Goal: Information Seeking & Learning: Check status

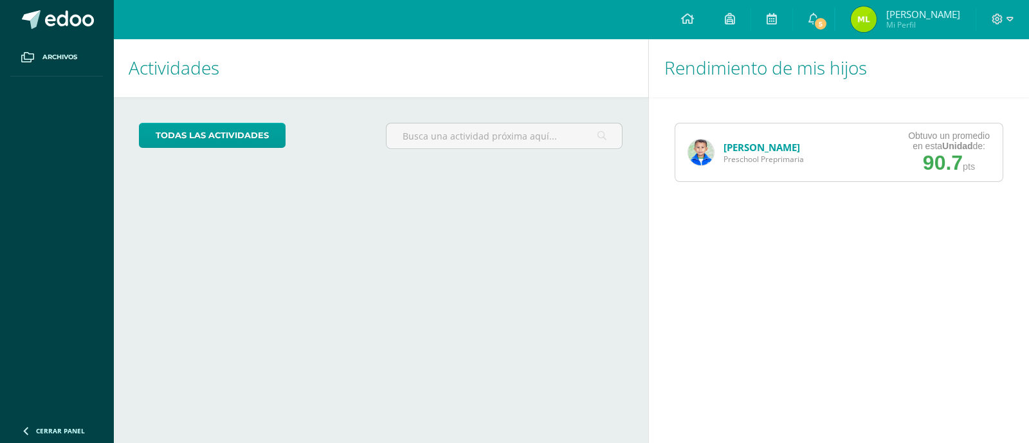
click at [821, 147] on div "Alejandro López Preschool Preprimaria Obtuvo un promedio en esta Unidad de: 90.…" at bounding box center [839, 152] width 329 height 59
click at [772, 146] on link "[PERSON_NAME]" at bounding box center [762, 147] width 77 height 13
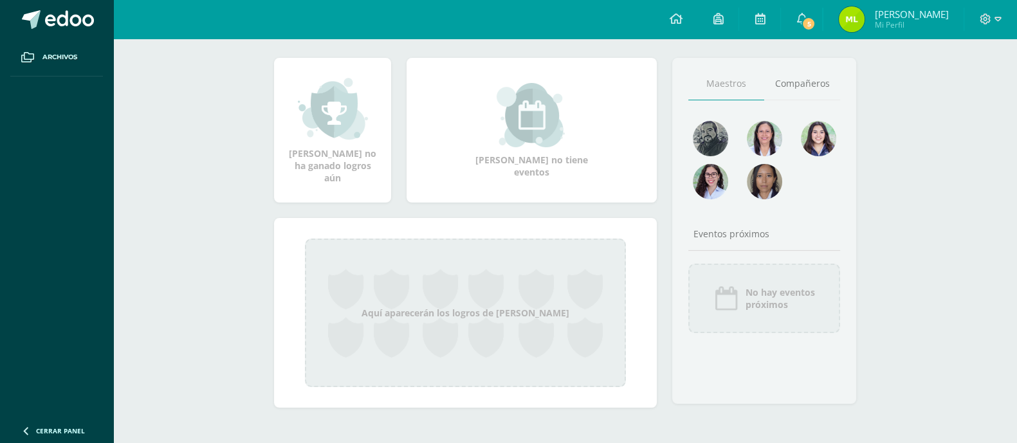
scroll to position [104, 0]
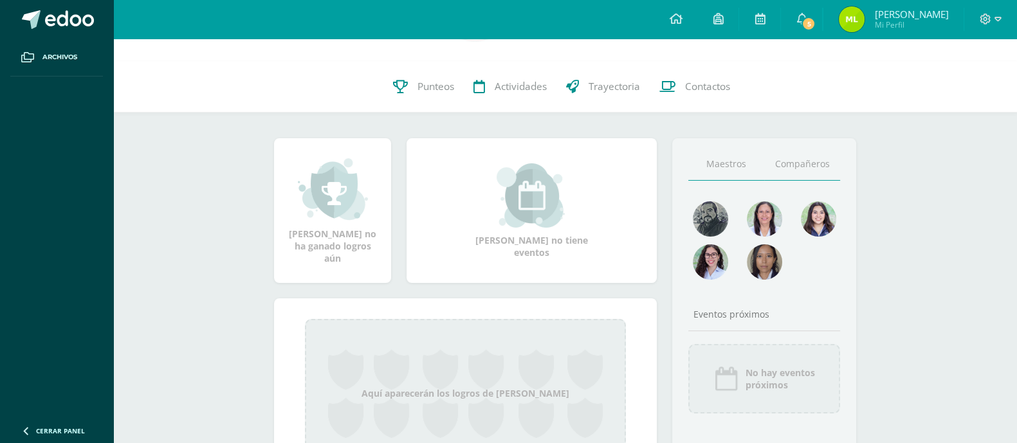
click at [785, 162] on link "Compañeros" at bounding box center [802, 164] width 76 height 33
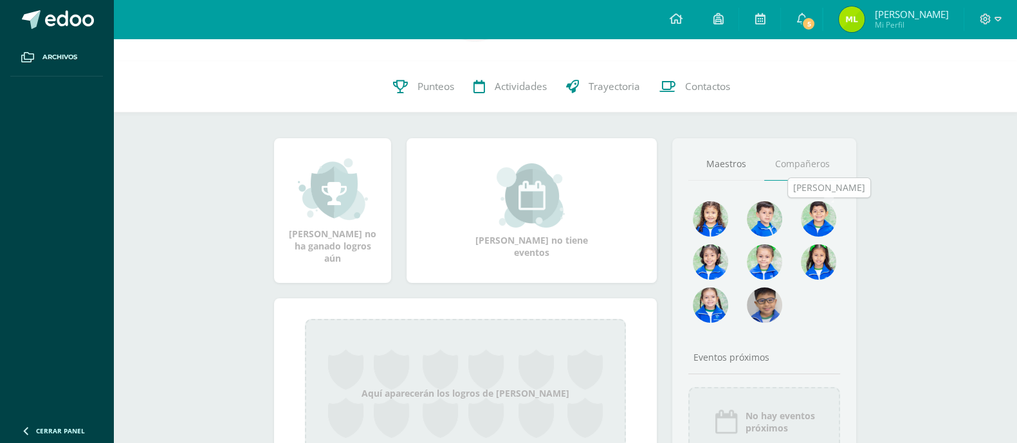
scroll to position [0, 0]
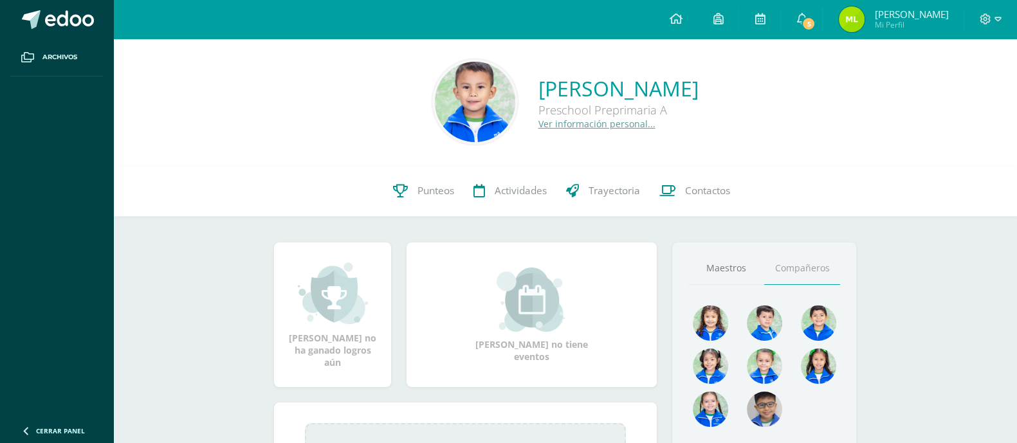
click at [811, 276] on link "Compañeros" at bounding box center [802, 268] width 76 height 33
click at [748, 271] on link "Maestros" at bounding box center [726, 268] width 76 height 33
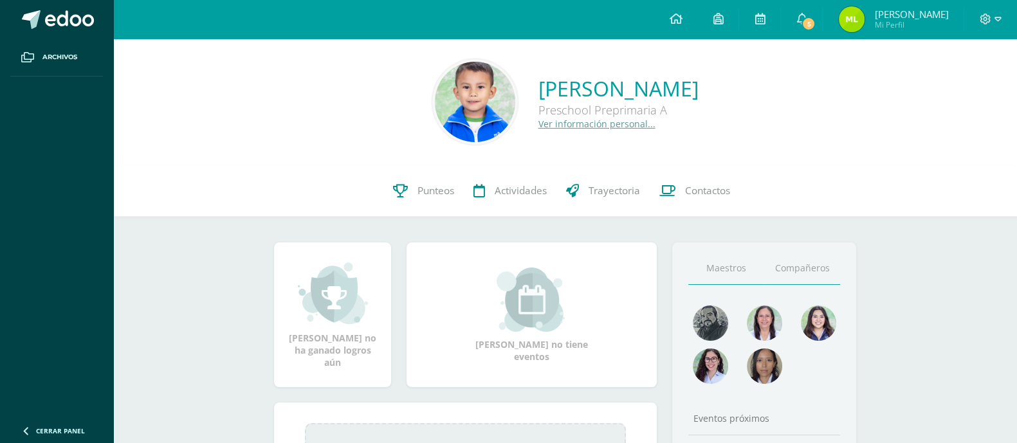
click at [797, 272] on link "Compañeros" at bounding box center [802, 268] width 76 height 33
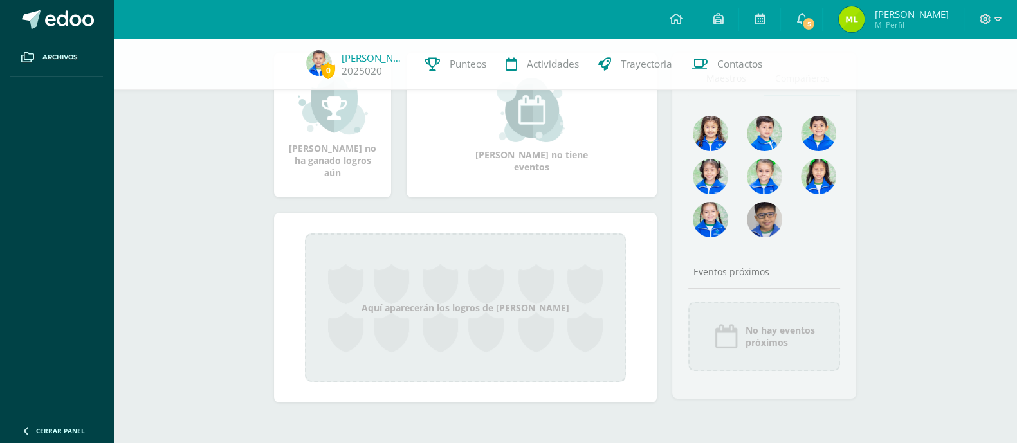
scroll to position [104, 0]
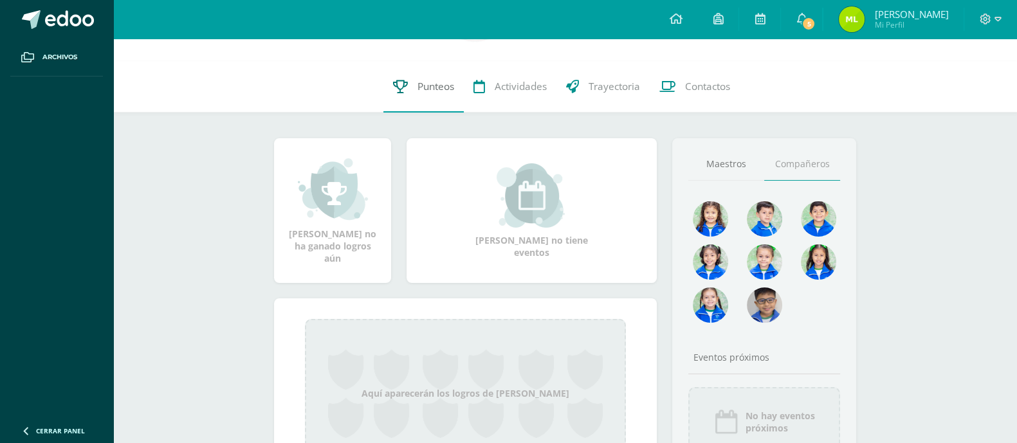
click at [428, 88] on span "Punteos" at bounding box center [435, 87] width 37 height 14
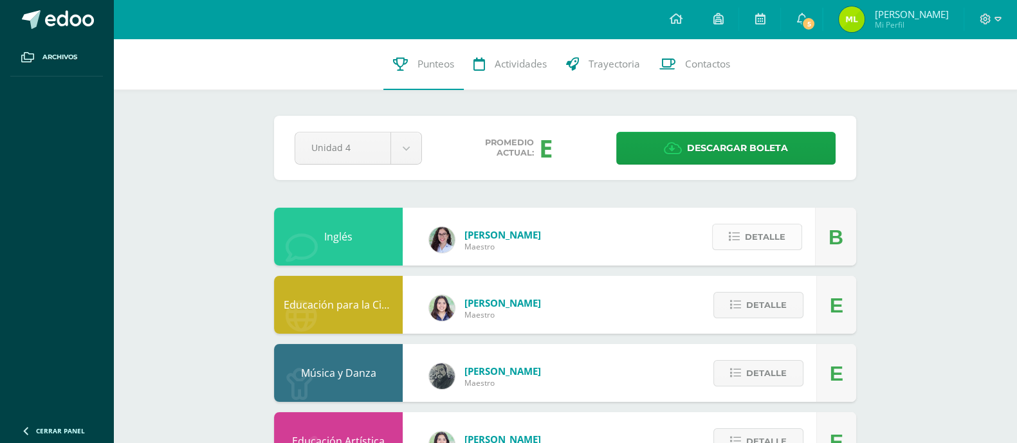
click at [746, 236] on span "Detalle" at bounding box center [765, 237] width 41 height 24
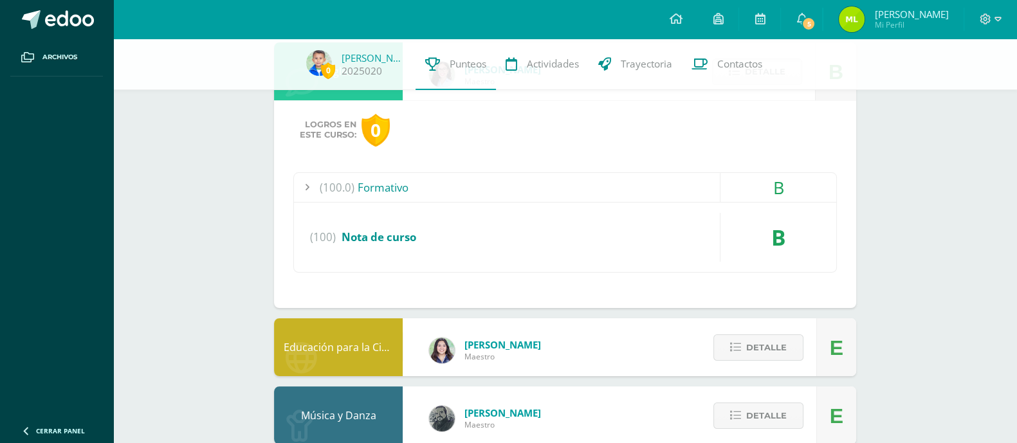
scroll to position [80, 0]
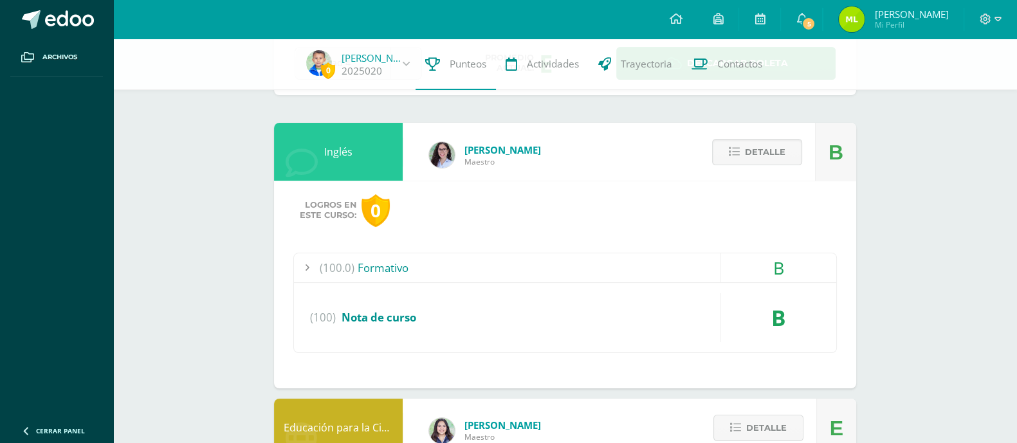
click at [306, 268] on div at bounding box center [307, 267] width 26 height 29
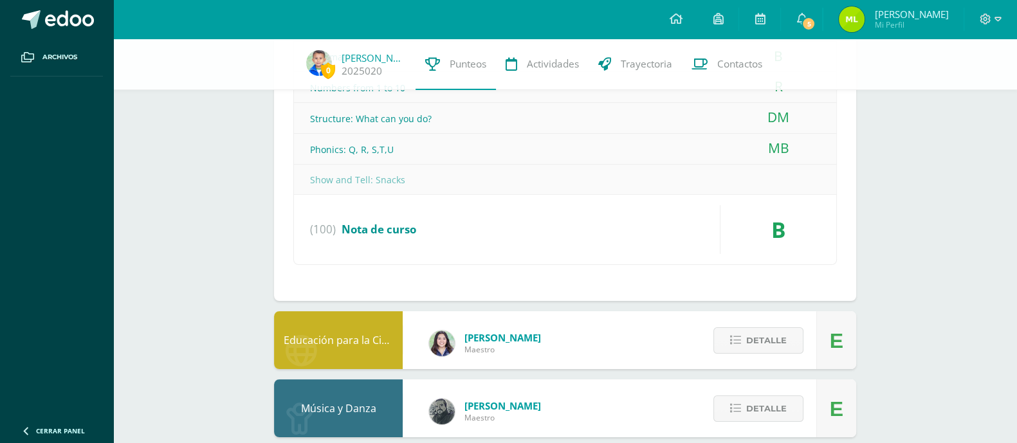
scroll to position [402, 0]
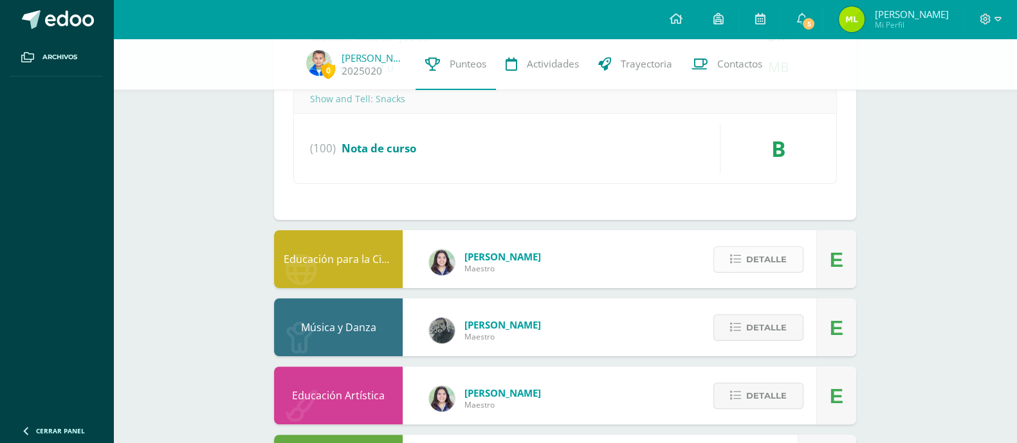
click at [773, 260] on span "Detalle" at bounding box center [766, 260] width 41 height 24
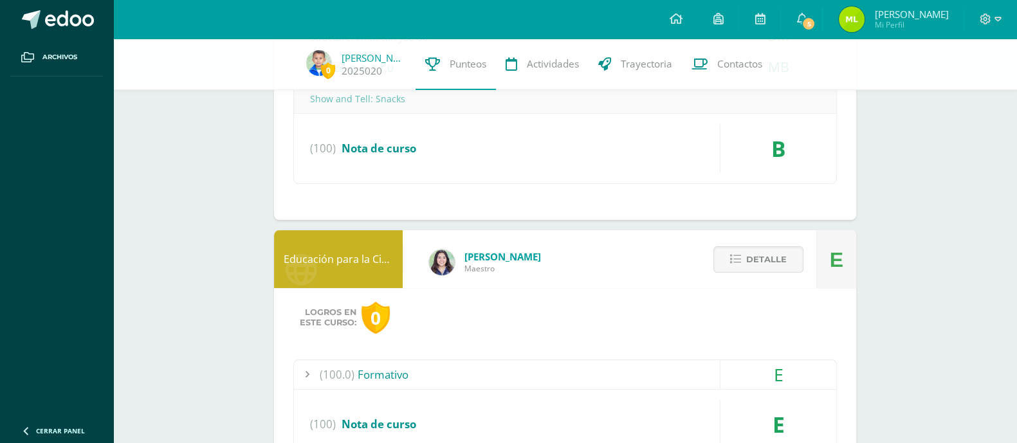
scroll to position [482, 0]
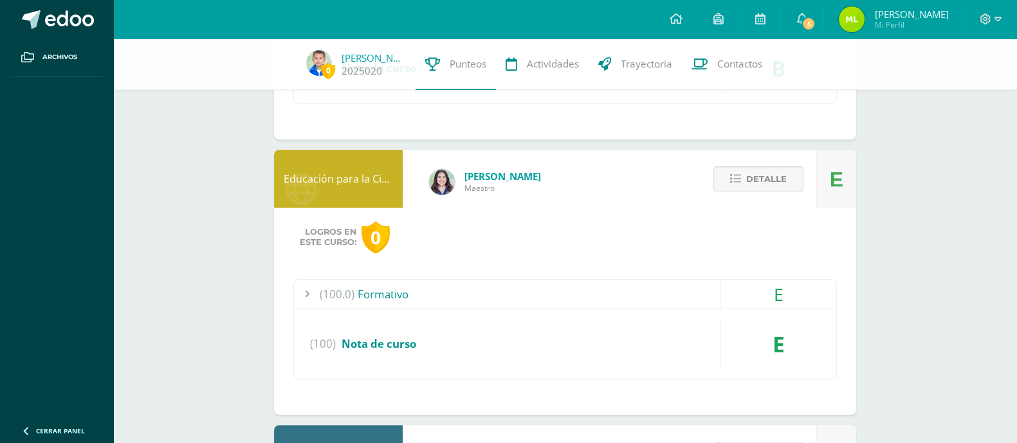
click at [310, 290] on div at bounding box center [307, 294] width 26 height 29
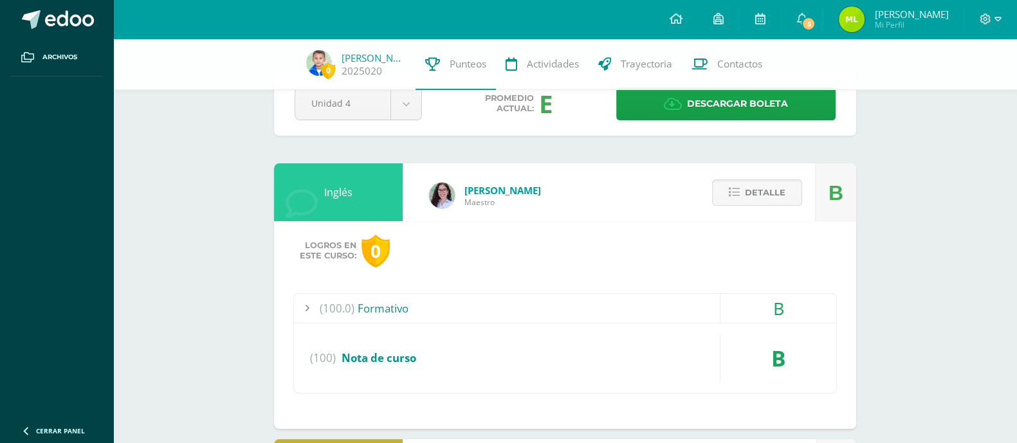
scroll to position [0, 0]
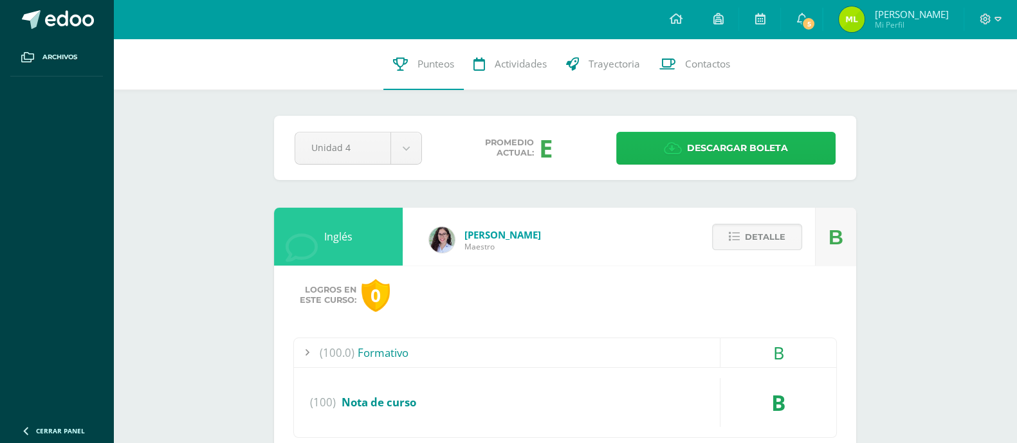
click at [739, 147] on span "Descargar boleta" at bounding box center [737, 149] width 101 height 32
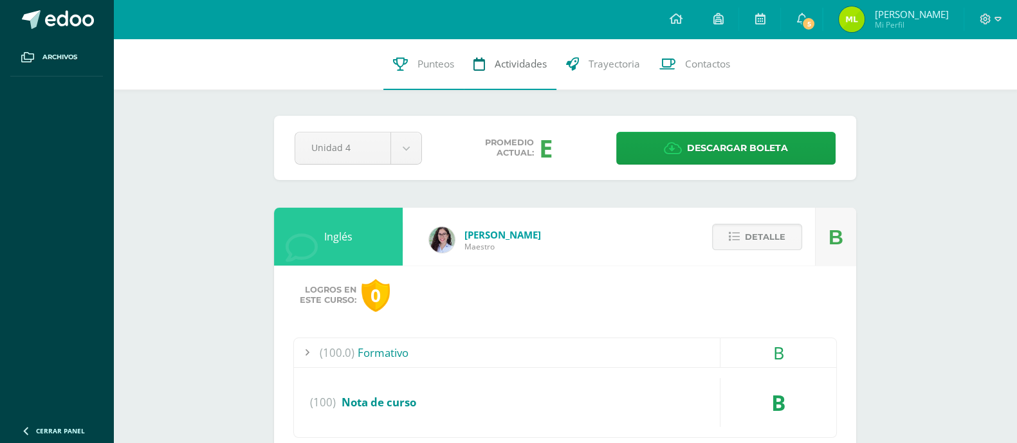
click at [508, 59] on span "Actividades" at bounding box center [521, 64] width 52 height 14
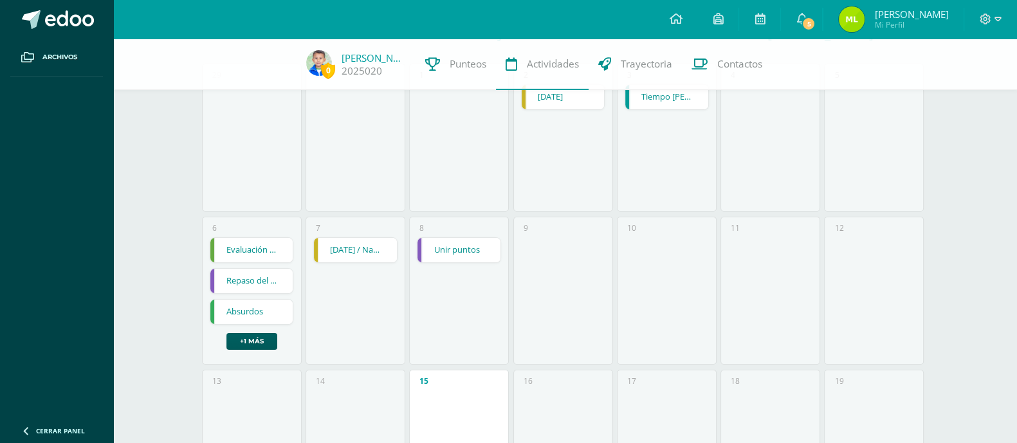
scroll to position [241, 0]
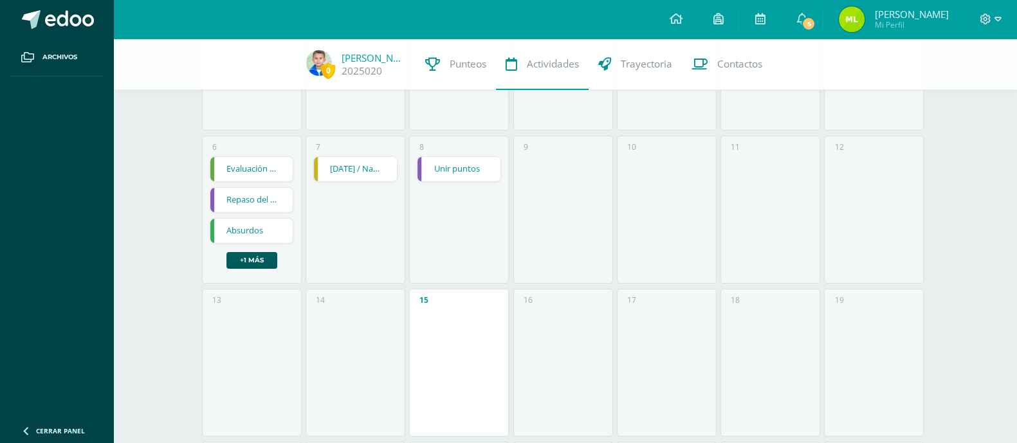
click at [363, 161] on link "Navidad / Nacimiento del niño Jesús" at bounding box center [355, 169] width 83 height 24
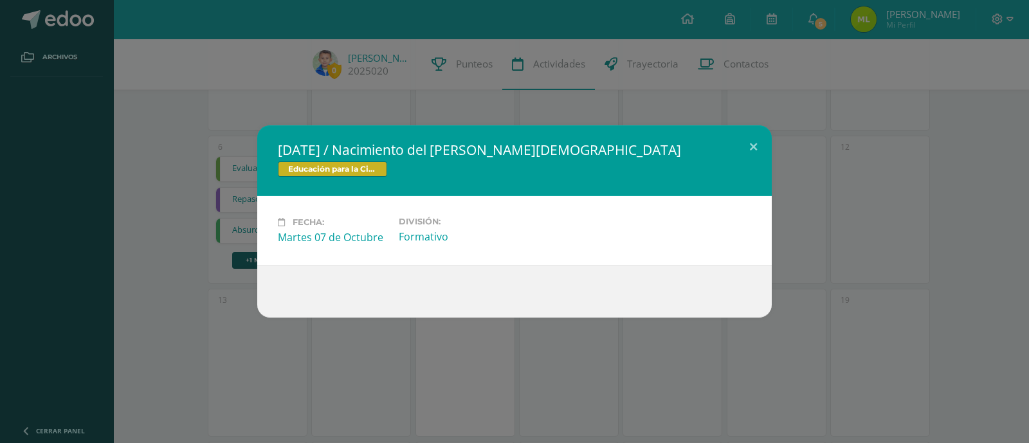
click at [363, 166] on span "Educación para la Ciencia y la Ciudadanía" at bounding box center [332, 168] width 109 height 15
click at [749, 149] on button at bounding box center [753, 147] width 37 height 44
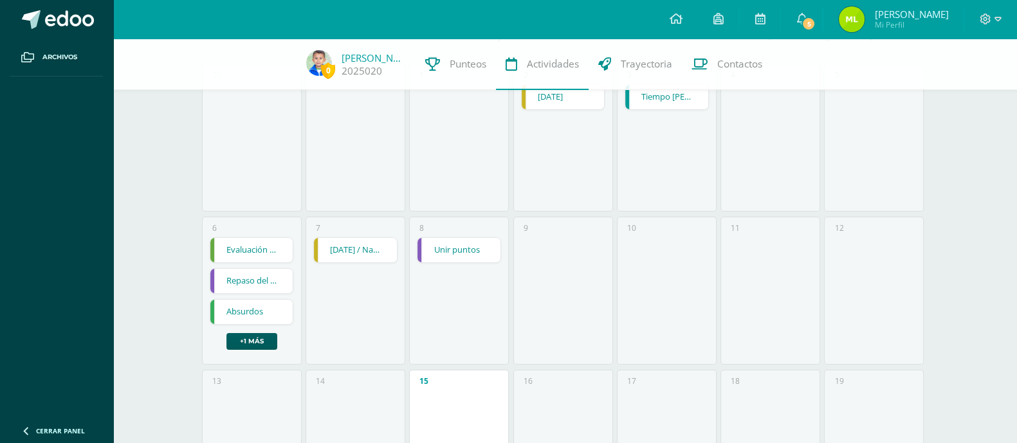
scroll to position [80, 0]
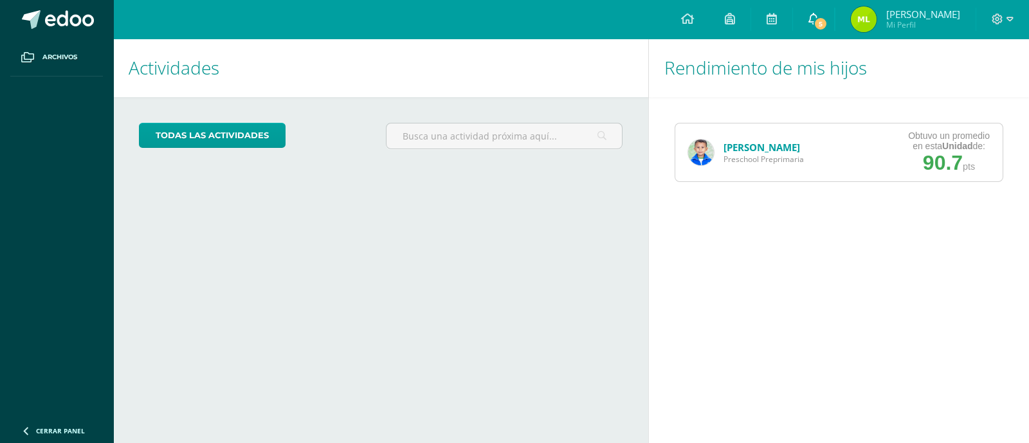
click at [814, 27] on span "5" at bounding box center [821, 24] width 14 height 14
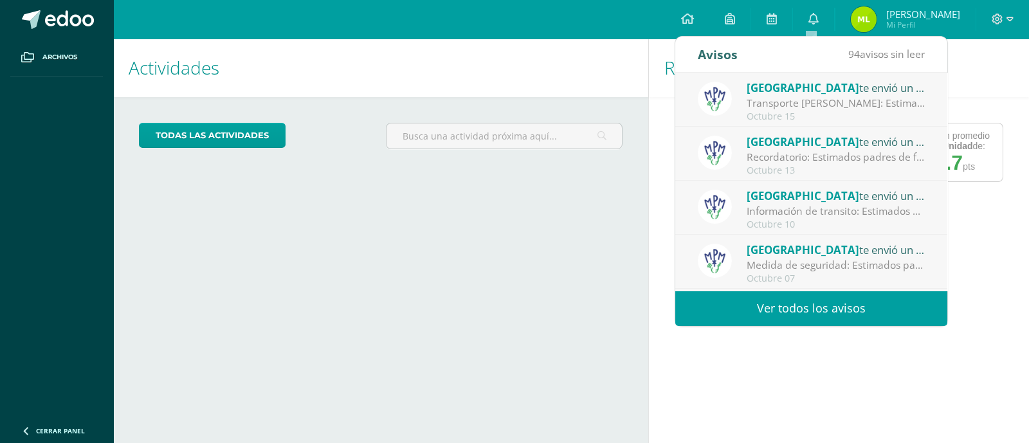
click at [569, 243] on div "Actividades Mis hijos todas las Actividades No tienes actividades Échale un vis…" at bounding box center [378, 241] width 540 height 405
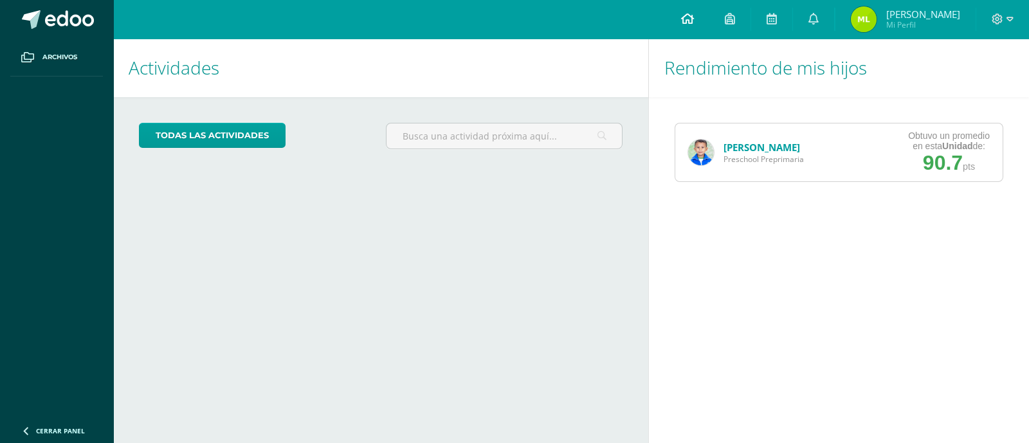
click at [689, 30] on link at bounding box center [688, 19] width 44 height 39
click at [809, 13] on icon at bounding box center [814, 19] width 10 height 12
click at [513, 66] on h1 "Actividades" at bounding box center [381, 68] width 504 height 59
click at [938, 28] on span "Mi Perfil" at bounding box center [923, 24] width 74 height 11
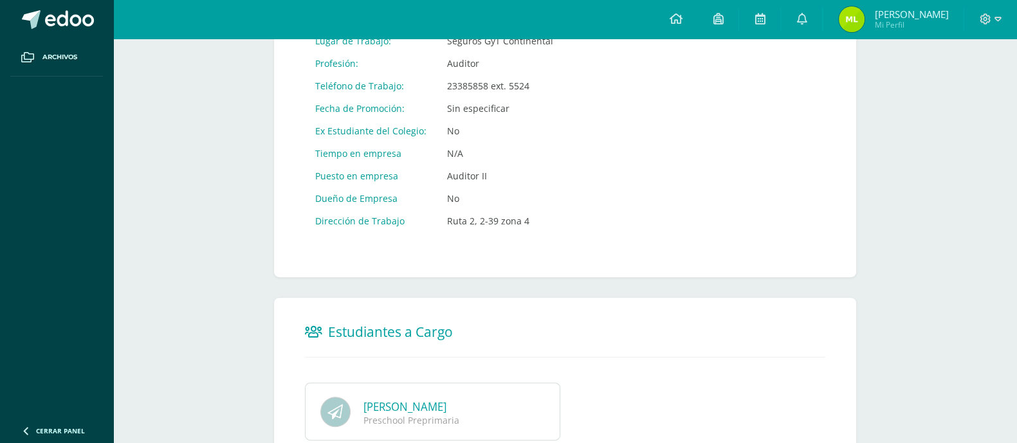
scroll to position [686, 0]
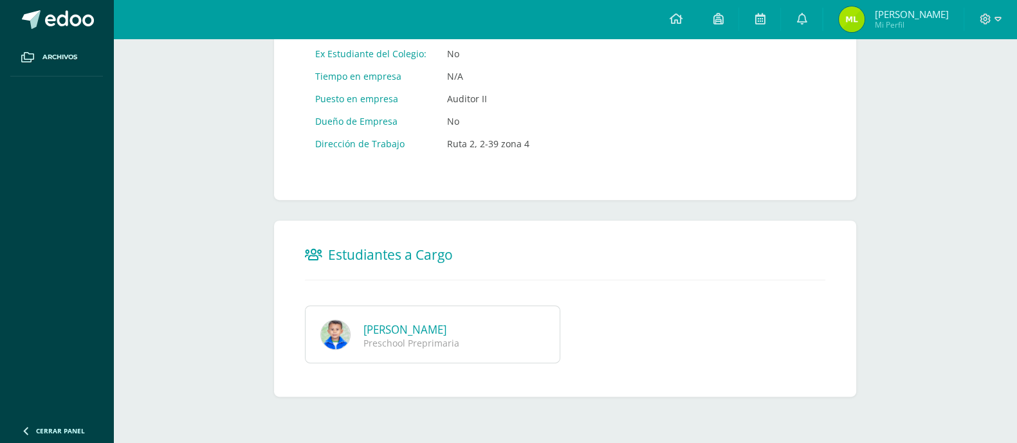
click at [499, 345] on div "Preschool Preprimaria" at bounding box center [450, 343] width 174 height 12
click at [446, 329] on link "Alejandro Josué López Sian" at bounding box center [404, 329] width 83 height 15
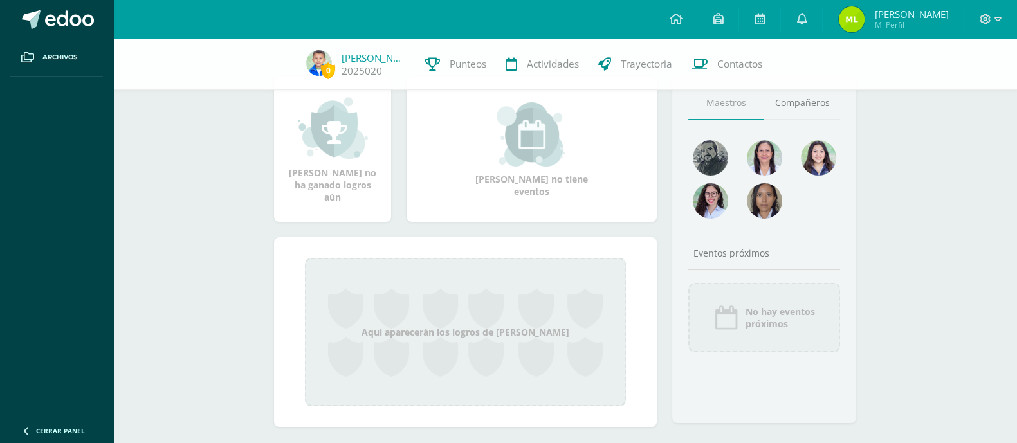
scroll to position [80, 0]
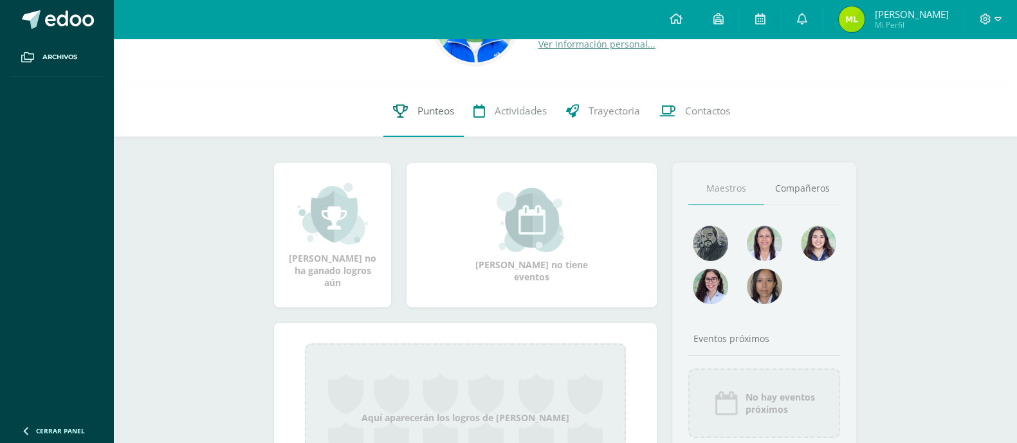
click at [417, 111] on span "Punteos" at bounding box center [435, 111] width 37 height 14
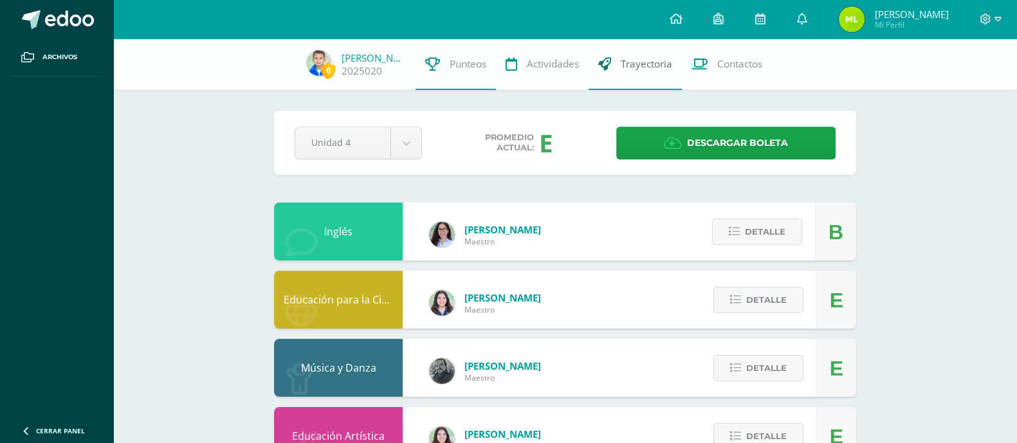
click at [664, 59] on span "Trayectoria" at bounding box center [646, 64] width 51 height 14
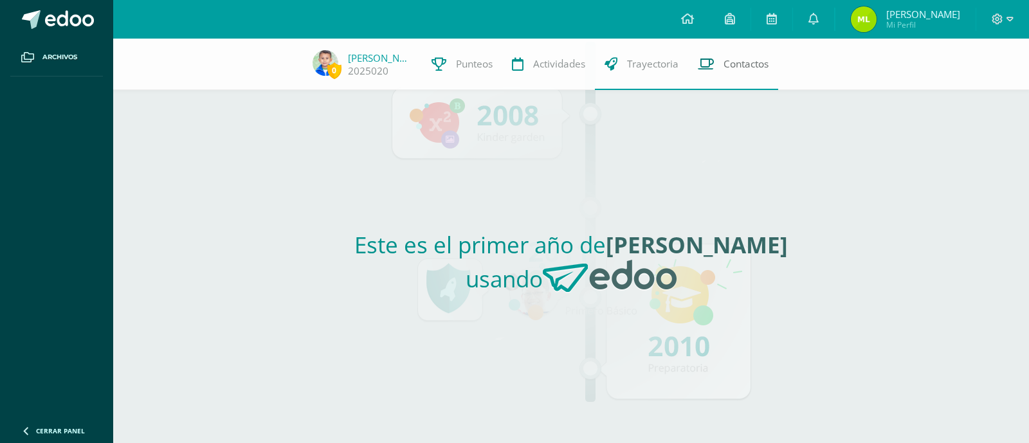
click at [743, 63] on span "Contactos" at bounding box center [746, 64] width 45 height 14
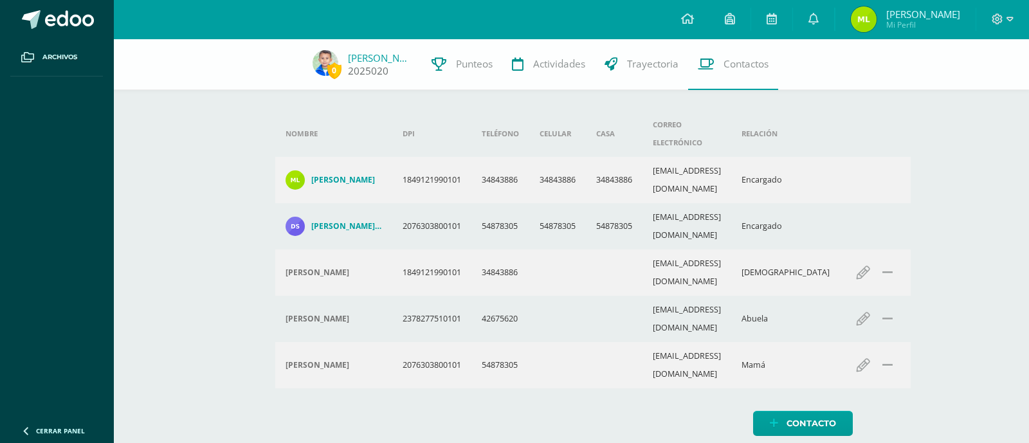
click at [334, 67] on span "0" at bounding box center [334, 70] width 14 height 16
click at [370, 65] on link "2025020" at bounding box center [368, 71] width 41 height 14
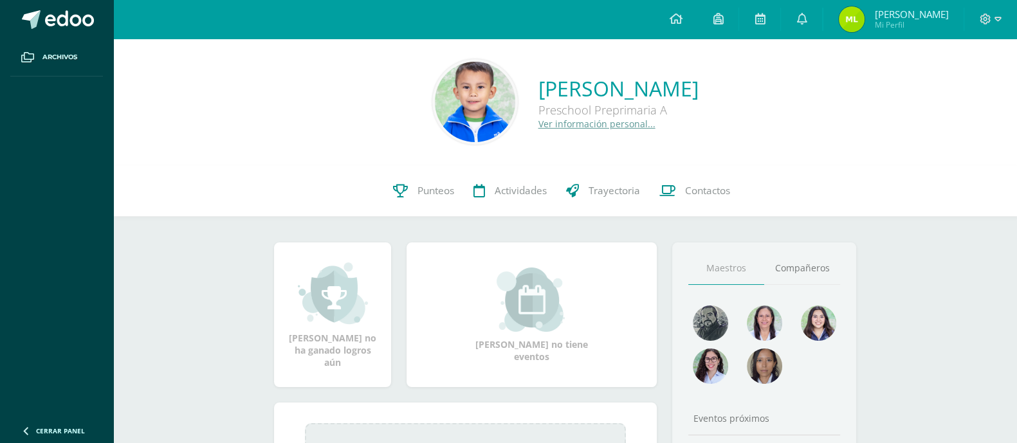
click at [435, 104] on img at bounding box center [475, 102] width 80 height 80
click at [435, 86] on img at bounding box center [475, 102] width 80 height 80
click at [562, 121] on link "Ver información personal..." at bounding box center [596, 124] width 117 height 12
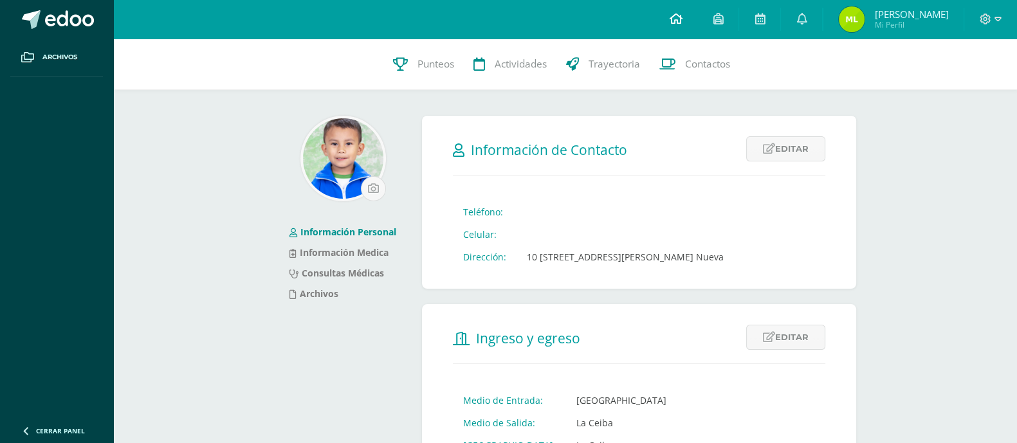
click at [672, 19] on icon at bounding box center [675, 19] width 13 height 12
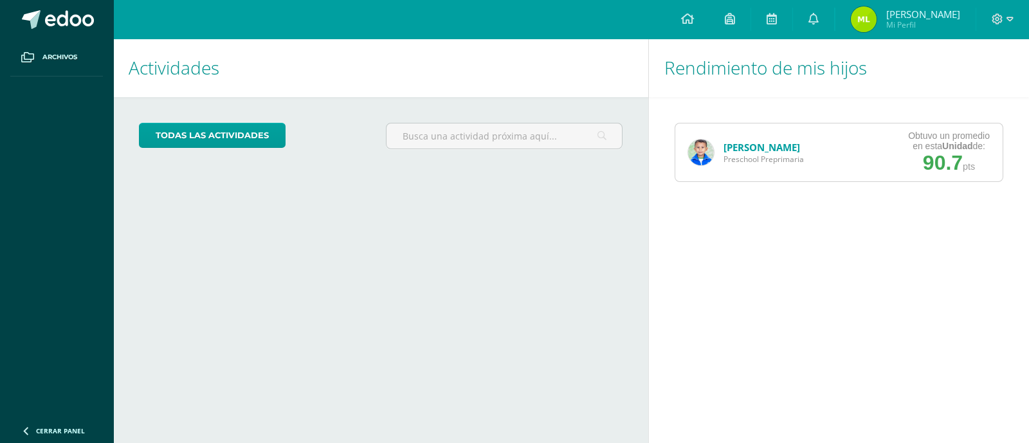
click at [876, 185] on div "[PERSON_NAME] Preschool Preprimaria Obtuvo un promedio en esta Unidad de: 90.7 …" at bounding box center [839, 152] width 380 height 111
click at [809, 17] on icon at bounding box center [814, 19] width 10 height 12
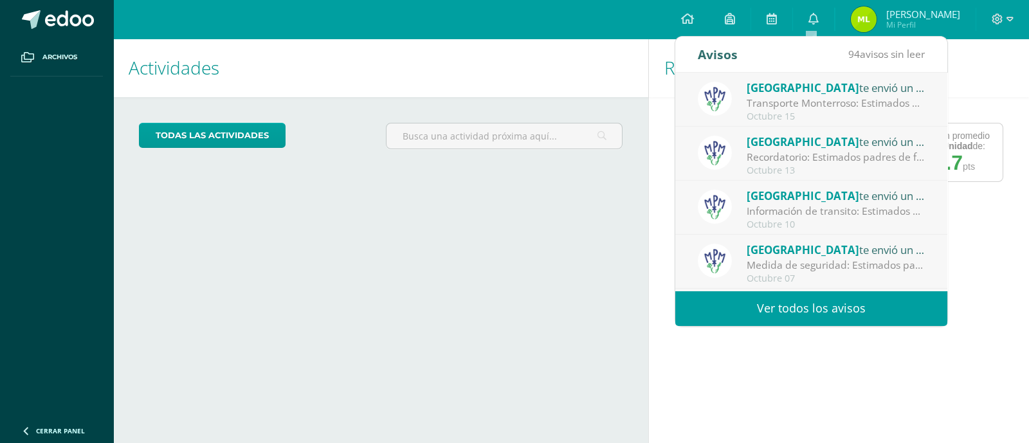
click at [504, 72] on h1 "Actividades" at bounding box center [381, 68] width 504 height 59
